Goal: Transaction & Acquisition: Purchase product/service

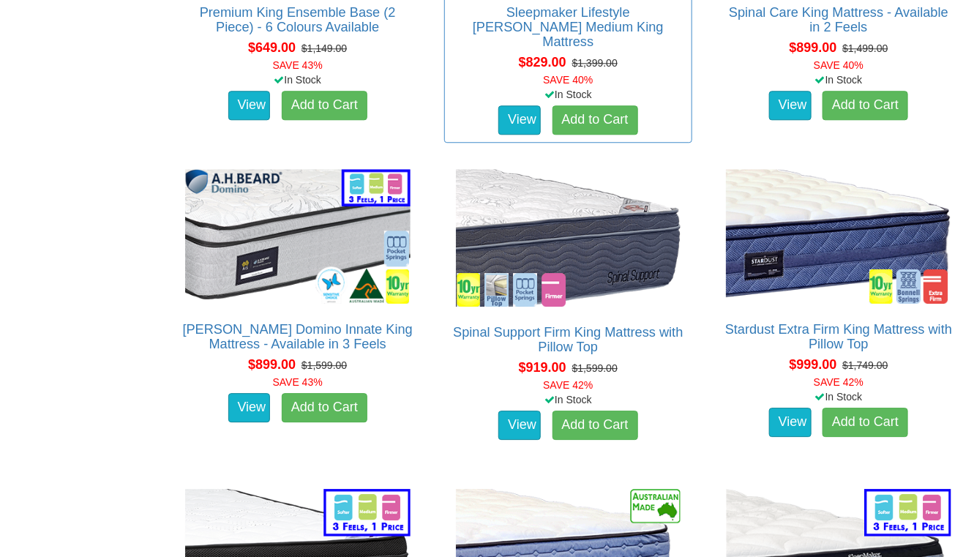
scroll to position [1024, 0]
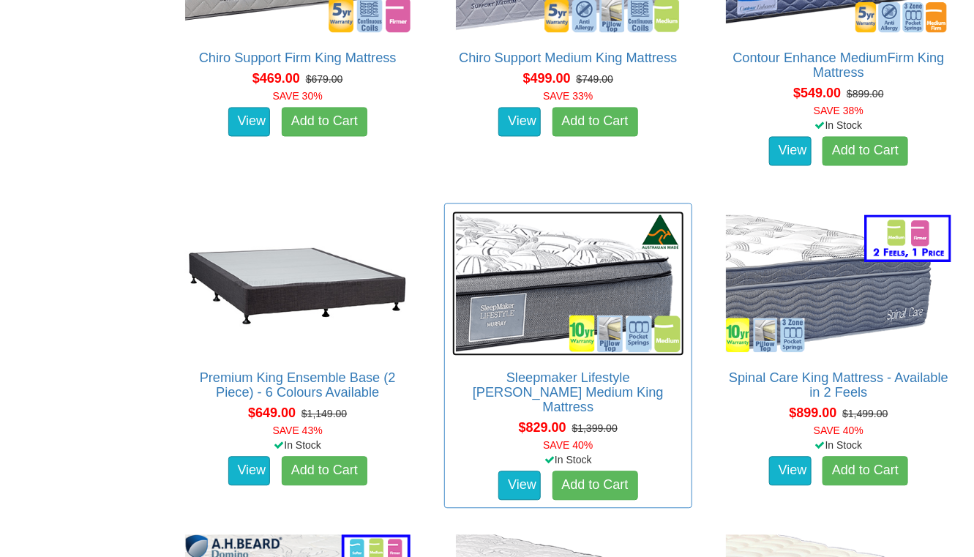
click at [558, 274] on img at bounding box center [568, 283] width 233 height 145
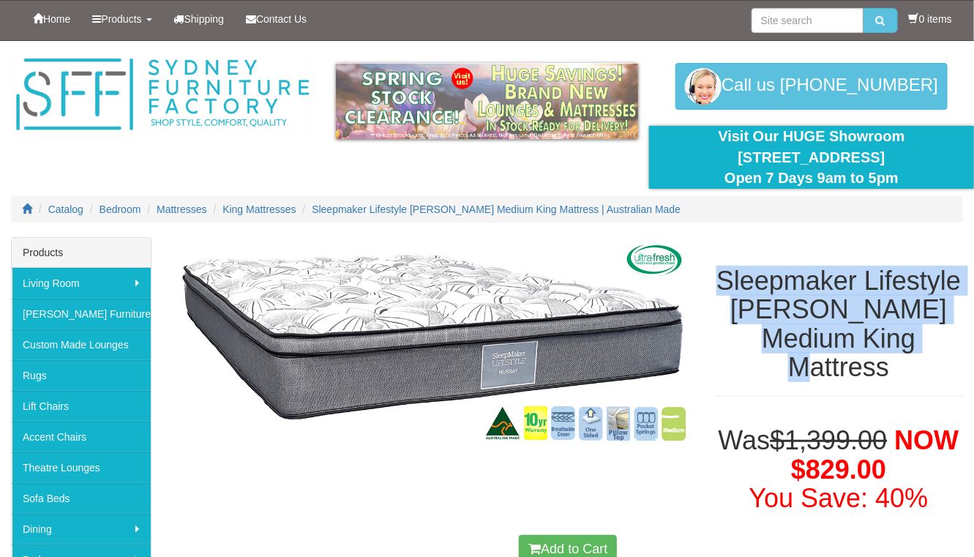
drag, startPoint x: 719, startPoint y: 274, endPoint x: 891, endPoint y: 334, distance: 182.1
click at [891, 334] on h1 "Sleepmaker Lifestyle [PERSON_NAME] Medium King Mattress" at bounding box center [838, 324] width 249 height 116
copy h1 "Sleepmaker Lifestyle [PERSON_NAME] Medium King Mattress"
